Goal: Task Accomplishment & Management: Manage account settings

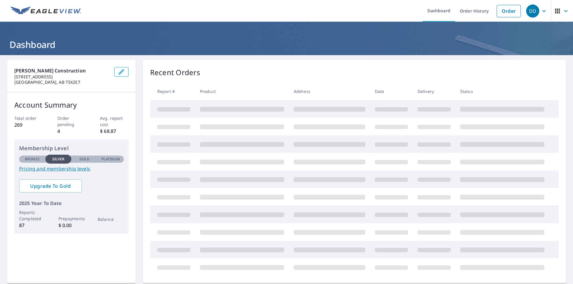
drag, startPoint x: 0, startPoint y: 0, endPoint x: 400, endPoint y: 6, distance: 400.3
click at [400, 6] on ul "Dashboard Order History Order" at bounding box center [304, 11] width 439 height 22
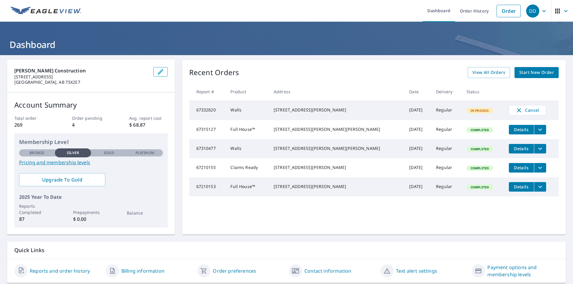
click at [283, 6] on ul "Dashboard Order History Order" at bounding box center [304, 11] width 439 height 22
click at [478, 74] on span "View All Orders" at bounding box center [488, 72] width 33 height 7
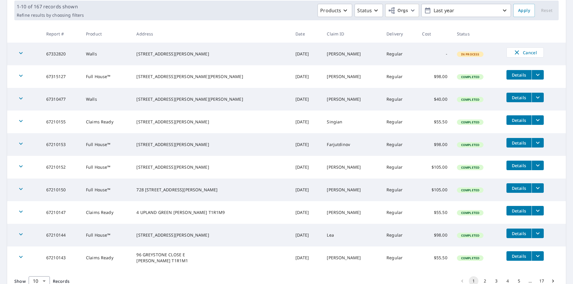
scroll to position [118, 0]
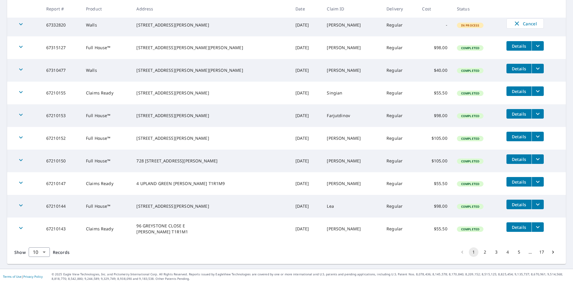
click at [481, 252] on button "2" at bounding box center [485, 253] width 10 height 10
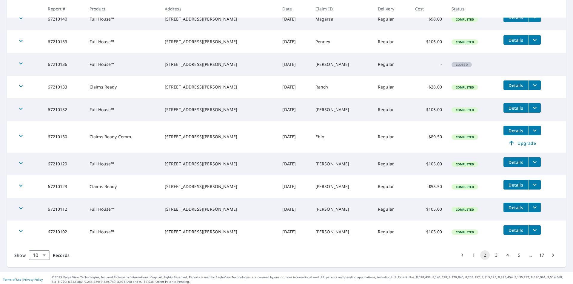
scroll to position [127, 0]
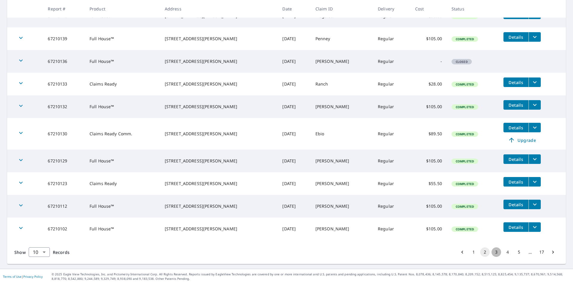
click at [494, 252] on button "3" at bounding box center [497, 253] width 10 height 10
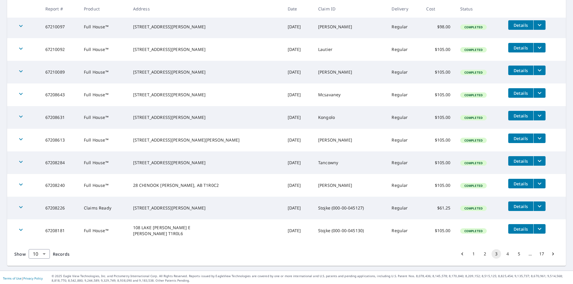
scroll to position [118, 0]
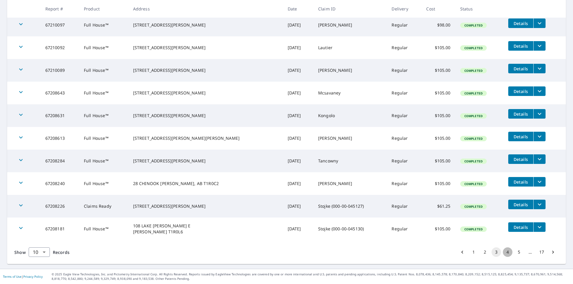
click at [504, 252] on button "4" at bounding box center [508, 253] width 10 height 10
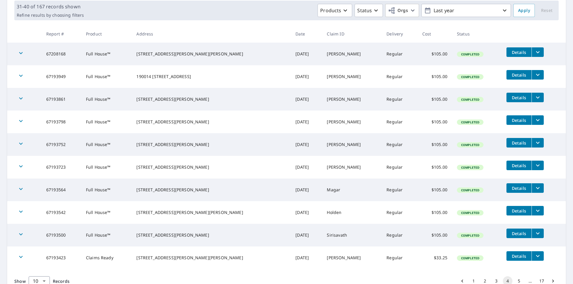
scroll to position [118, 0]
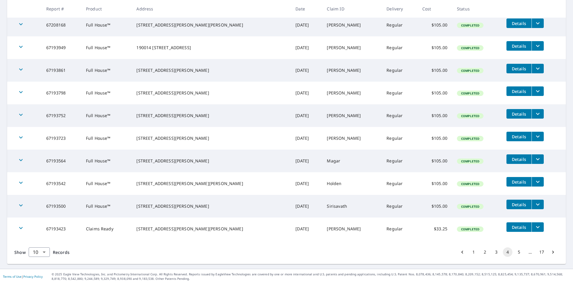
click at [514, 250] on button "5" at bounding box center [519, 253] width 10 height 10
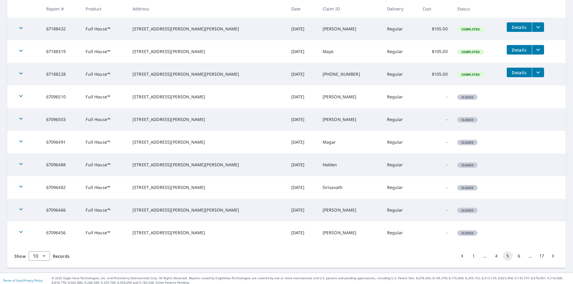
scroll to position [118, 0]
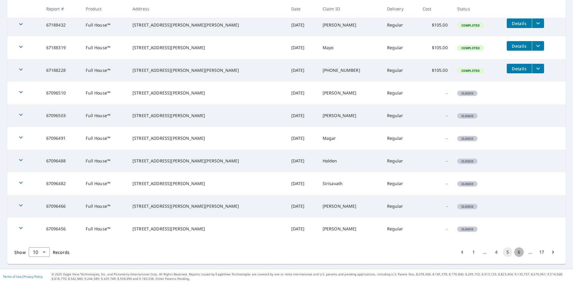
click at [514, 253] on button "6" at bounding box center [519, 253] width 10 height 10
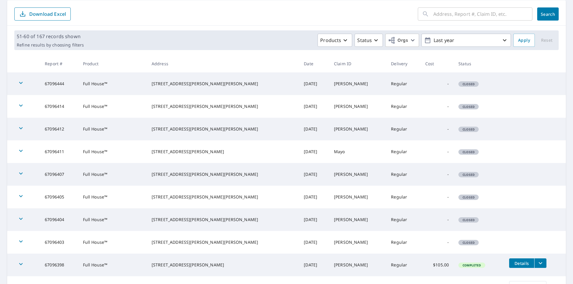
scroll to position [118, 0]
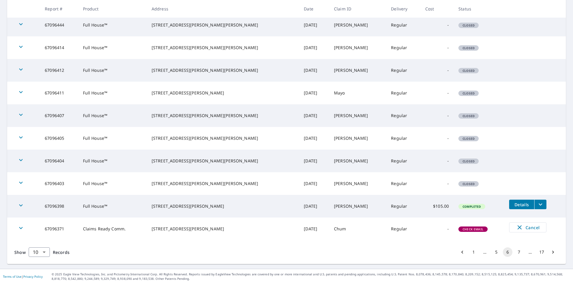
click at [515, 251] on button "7" at bounding box center [519, 253] width 10 height 10
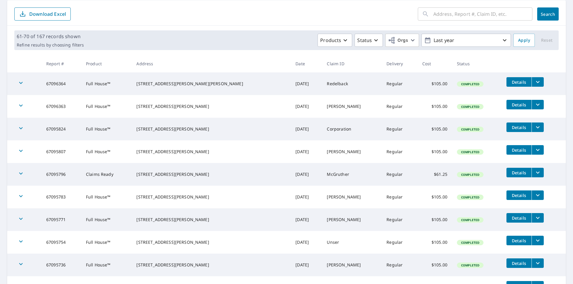
scroll to position [118, 0]
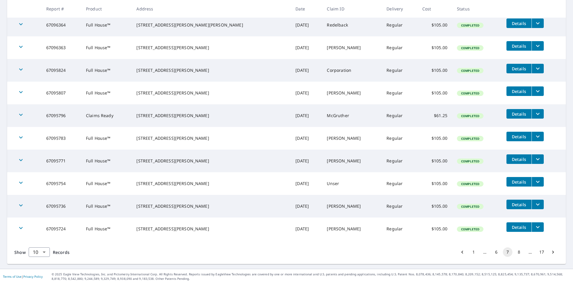
click at [515, 252] on button "8" at bounding box center [519, 253] width 10 height 10
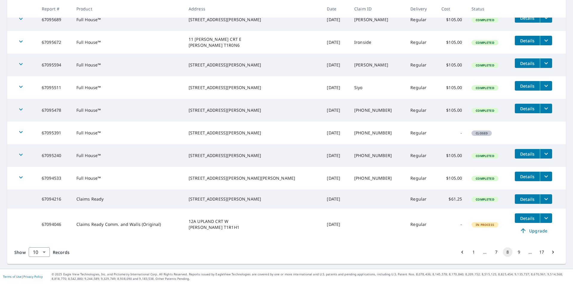
scroll to position [126, 0]
click at [514, 252] on button "9" at bounding box center [519, 253] width 10 height 10
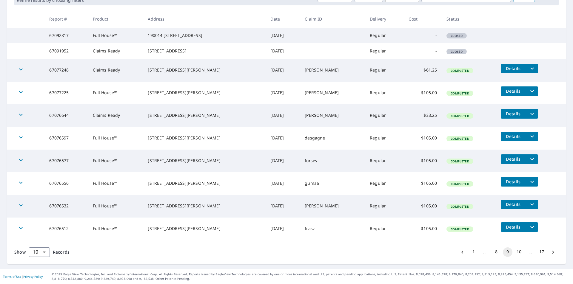
scroll to position [116, 0]
click at [516, 249] on button "10" at bounding box center [519, 253] width 10 height 10
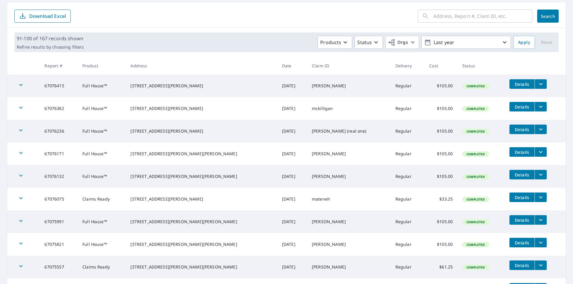
scroll to position [60, 0]
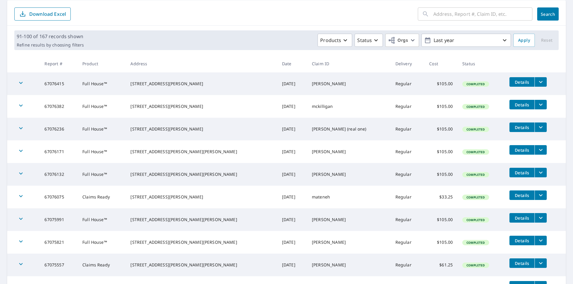
click at [513, 242] on span "Details" at bounding box center [522, 241] width 18 height 6
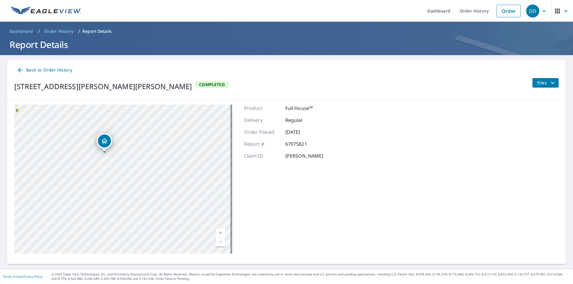
click at [19, 72] on icon at bounding box center [20, 70] width 7 height 7
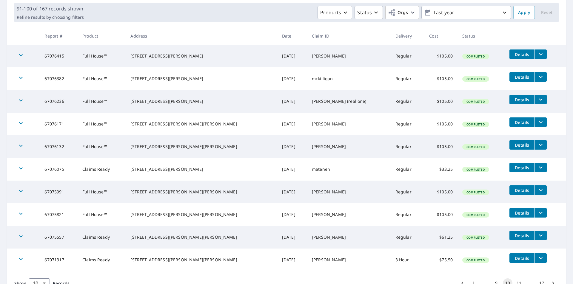
scroll to position [90, 0]
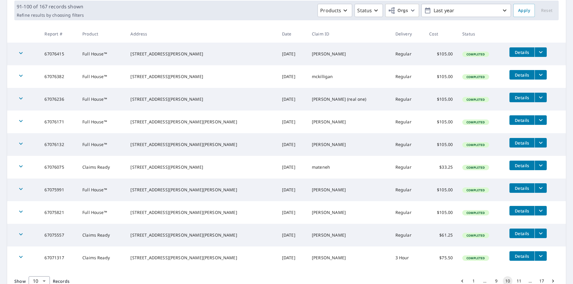
click at [535, 215] on button "filesDropdownBtn-67075821" at bounding box center [541, 211] width 12 height 10
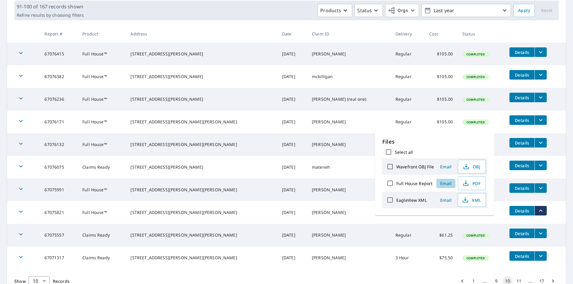
click at [448, 183] on span "Email" at bounding box center [446, 184] width 14 height 6
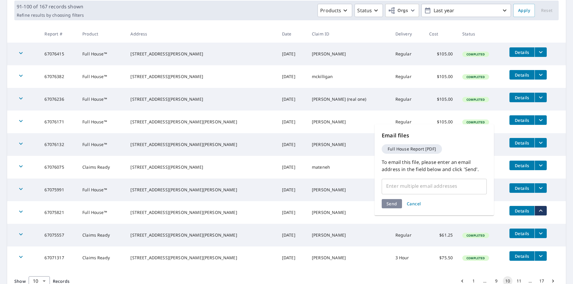
click at [434, 186] on input "text" at bounding box center [429, 186] width 91 height 11
type input "z"
type input "[PERSON_NAME][EMAIL_ADDRESS][DOMAIN_NAME]"
click at [389, 206] on div "Send Cancel" at bounding box center [434, 203] width 105 height 9
click at [395, 213] on span "Send" at bounding box center [392, 216] width 11 height 6
